Goal: Task Accomplishment & Management: Use online tool/utility

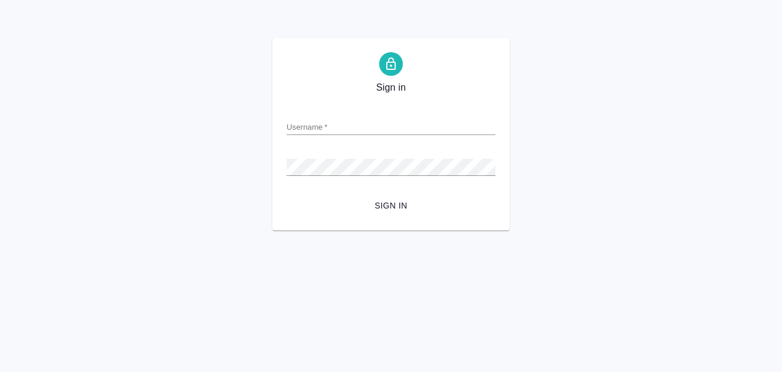
type input "a.martynova@awatera.com"
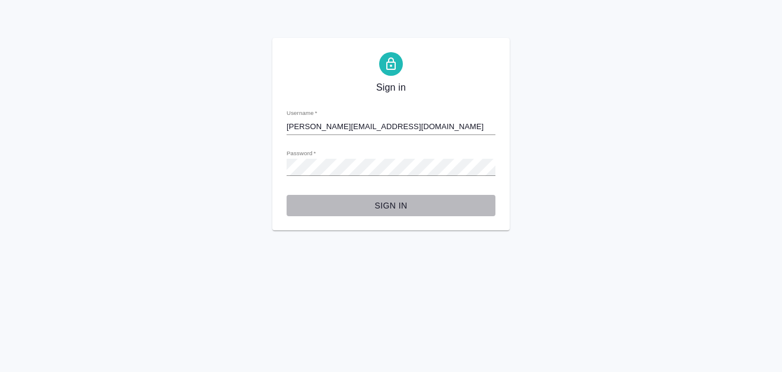
click at [391, 201] on span "Sign in" at bounding box center [391, 206] width 190 height 15
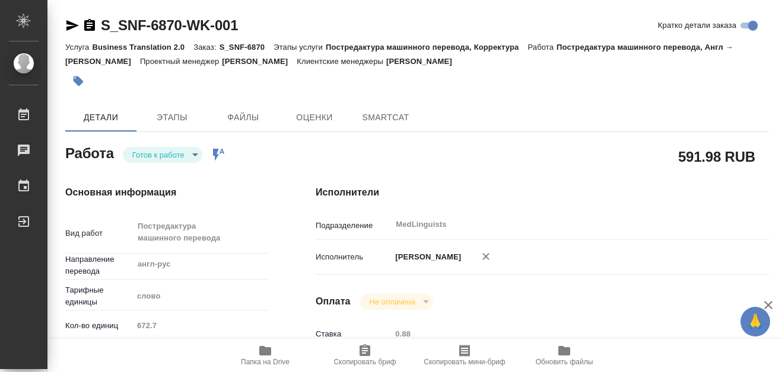
type textarea "x"
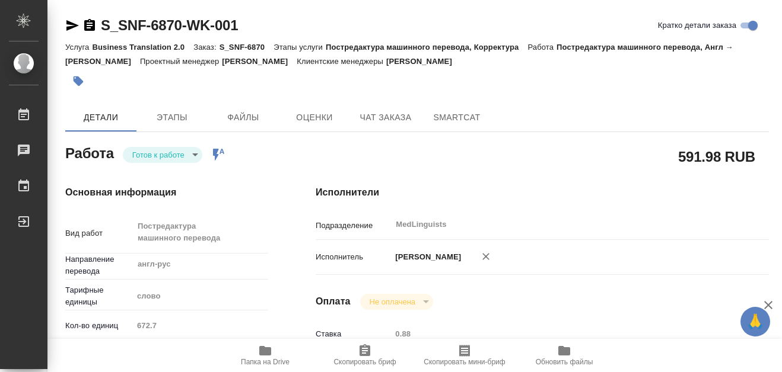
type textarea "x"
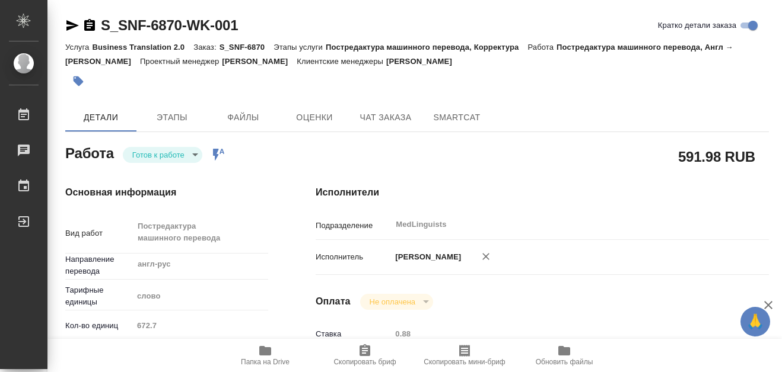
type textarea "x"
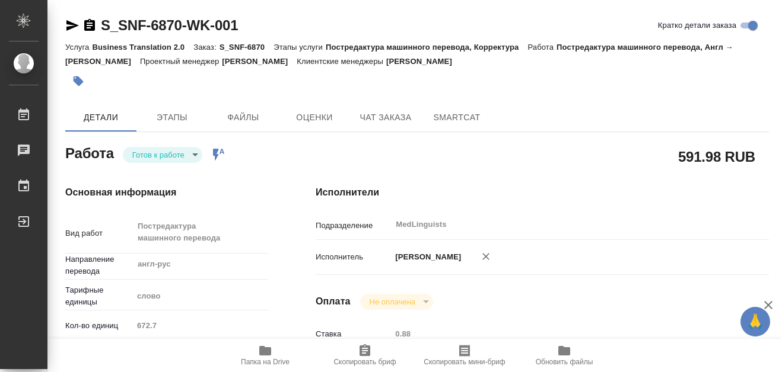
type textarea "x"
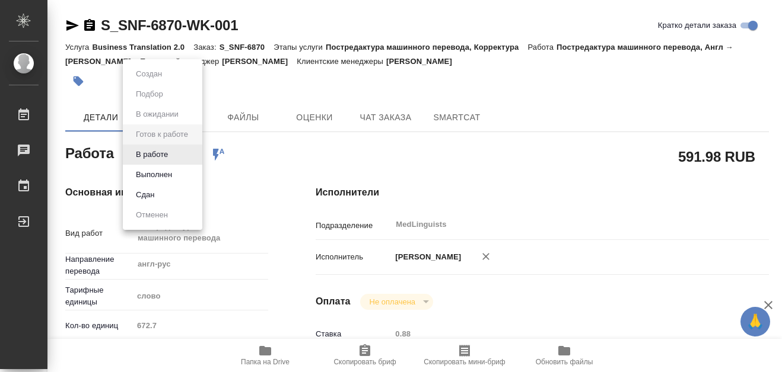
click at [196, 152] on body "🙏 .cls-1 fill:#fff; AWATERA Martynova Aleksandra Работы 0 Чаты График Выйти S_S…" at bounding box center [391, 186] width 782 height 372
click at [165, 157] on button "В работе" at bounding box center [151, 154] width 39 height 13
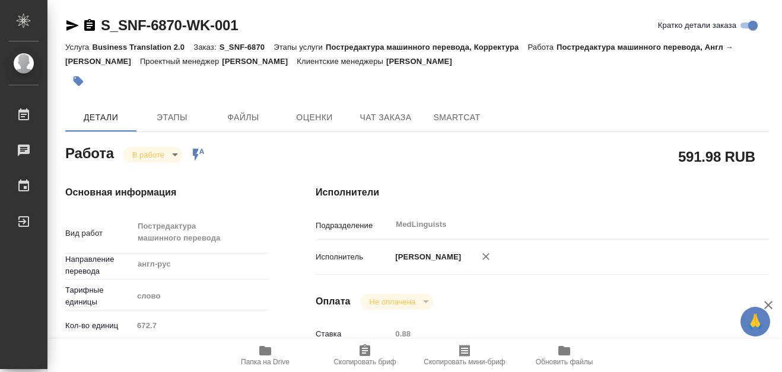
type textarea "x"
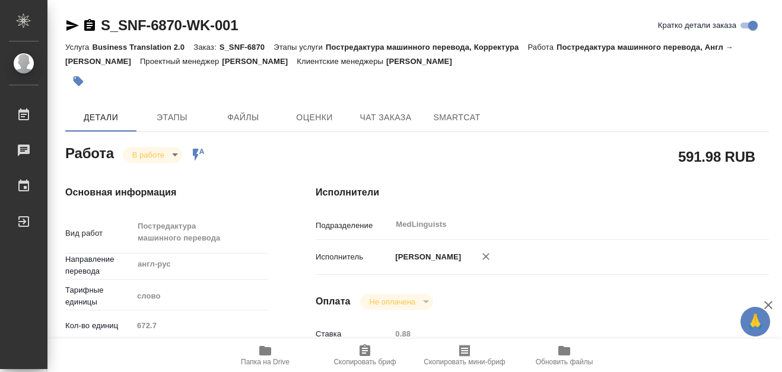
type textarea "x"
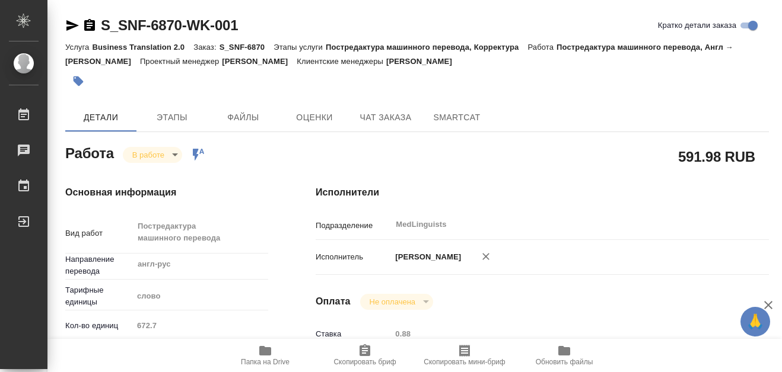
type textarea "x"
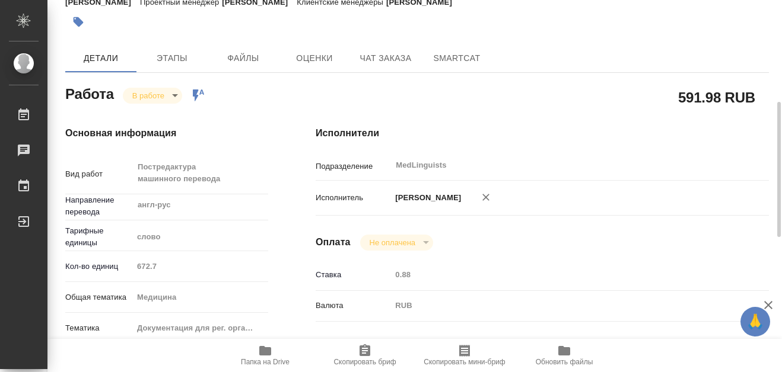
scroll to position [119, 0]
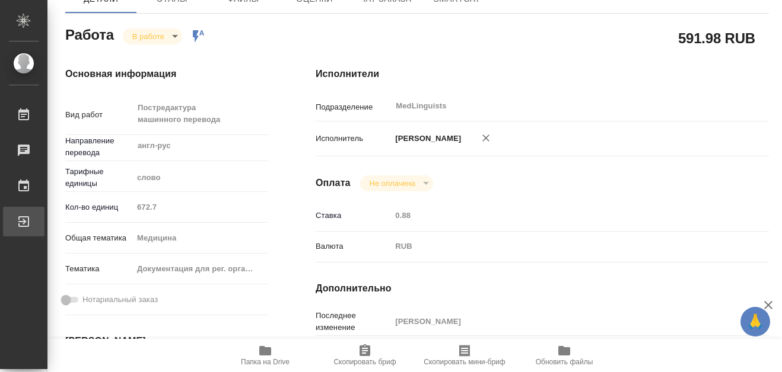
type textarea "x"
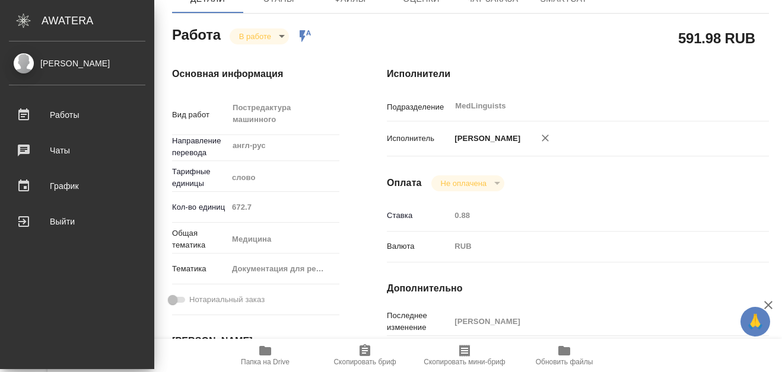
type textarea "x"
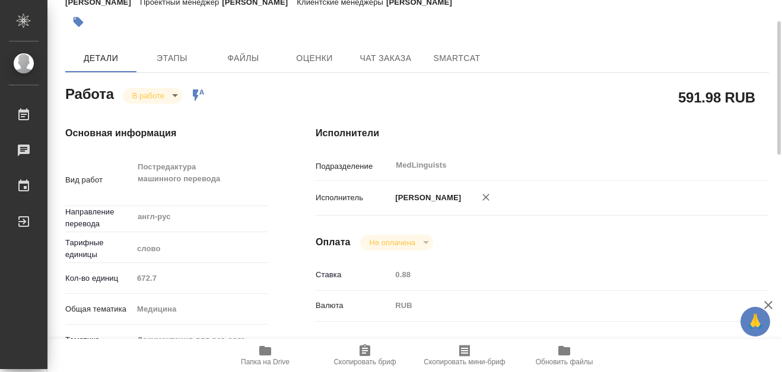
scroll to position [0, 0]
